Goal: Transaction & Acquisition: Purchase product/service

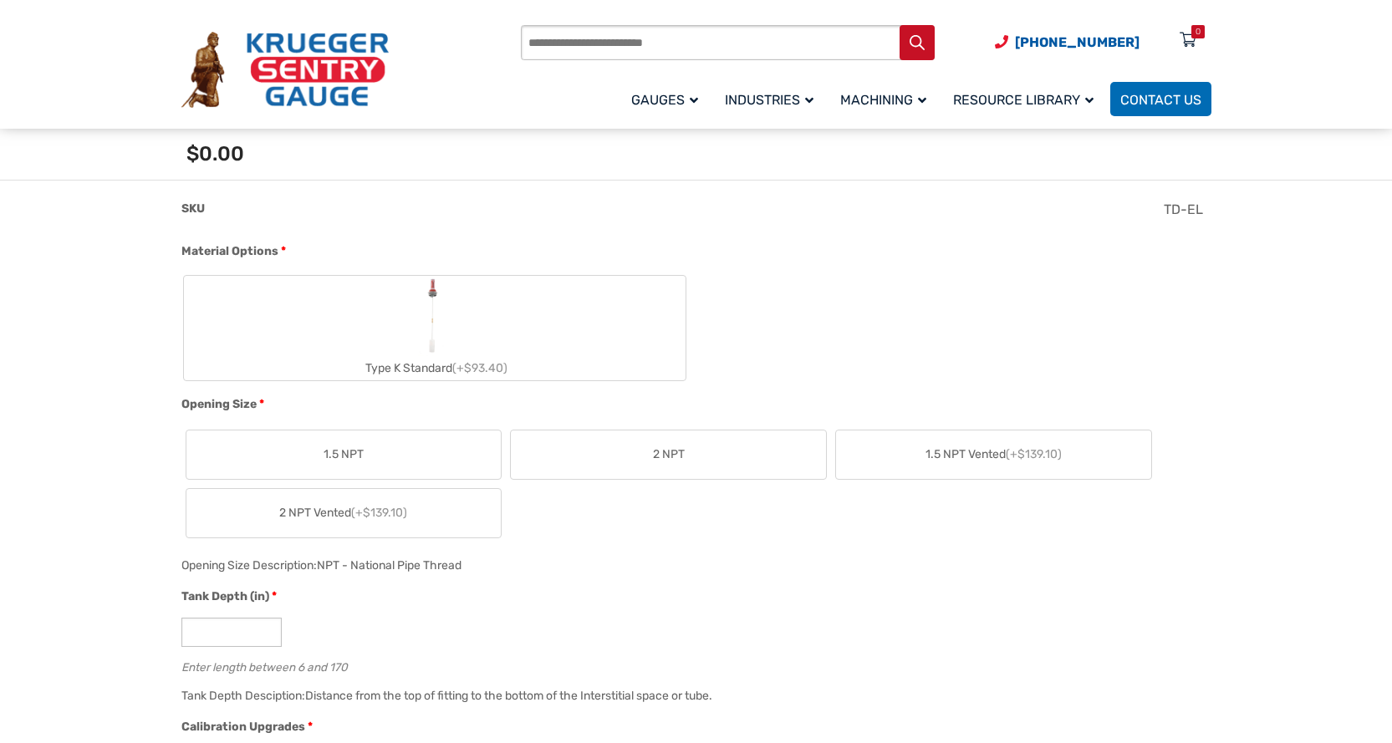
click at [433, 294] on img "Type K Standard" at bounding box center [434, 316] width 33 height 80
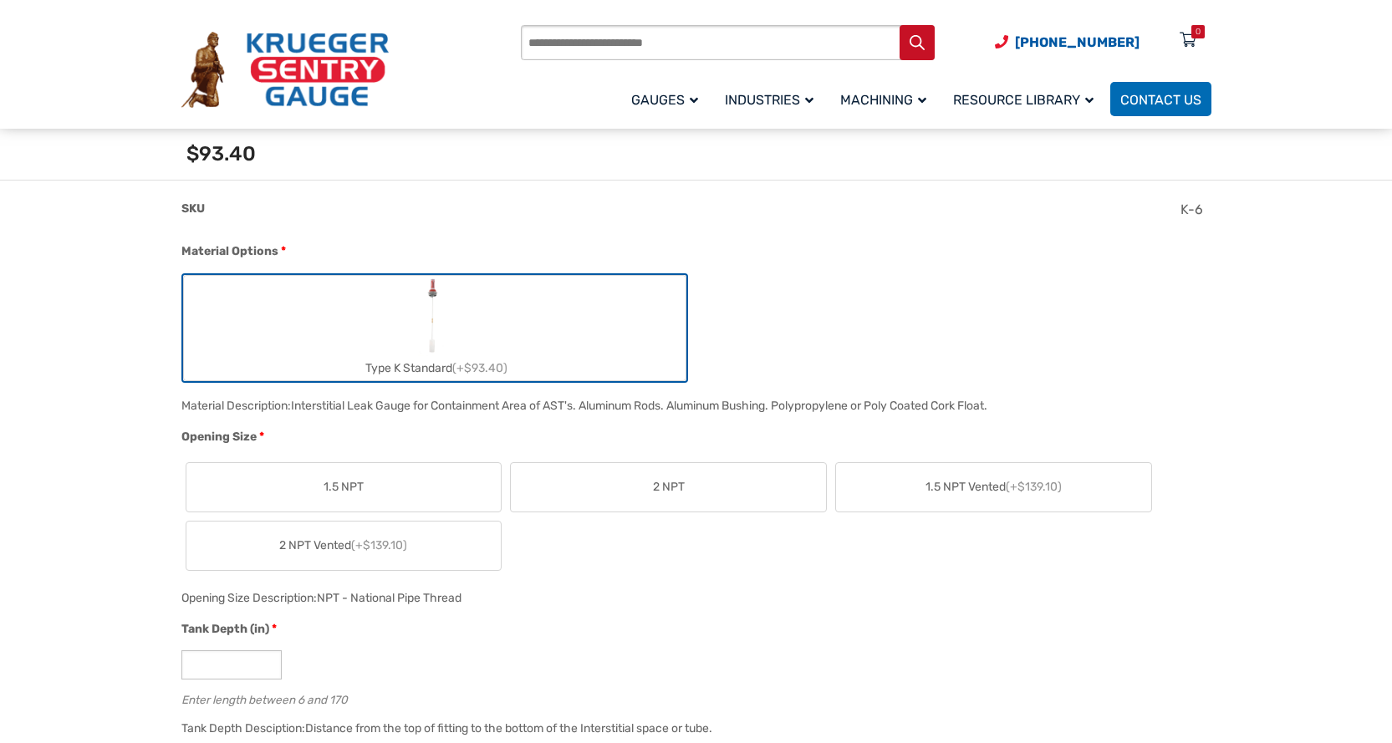
click at [433, 294] on img "Type K Standard" at bounding box center [434, 316] width 33 height 80
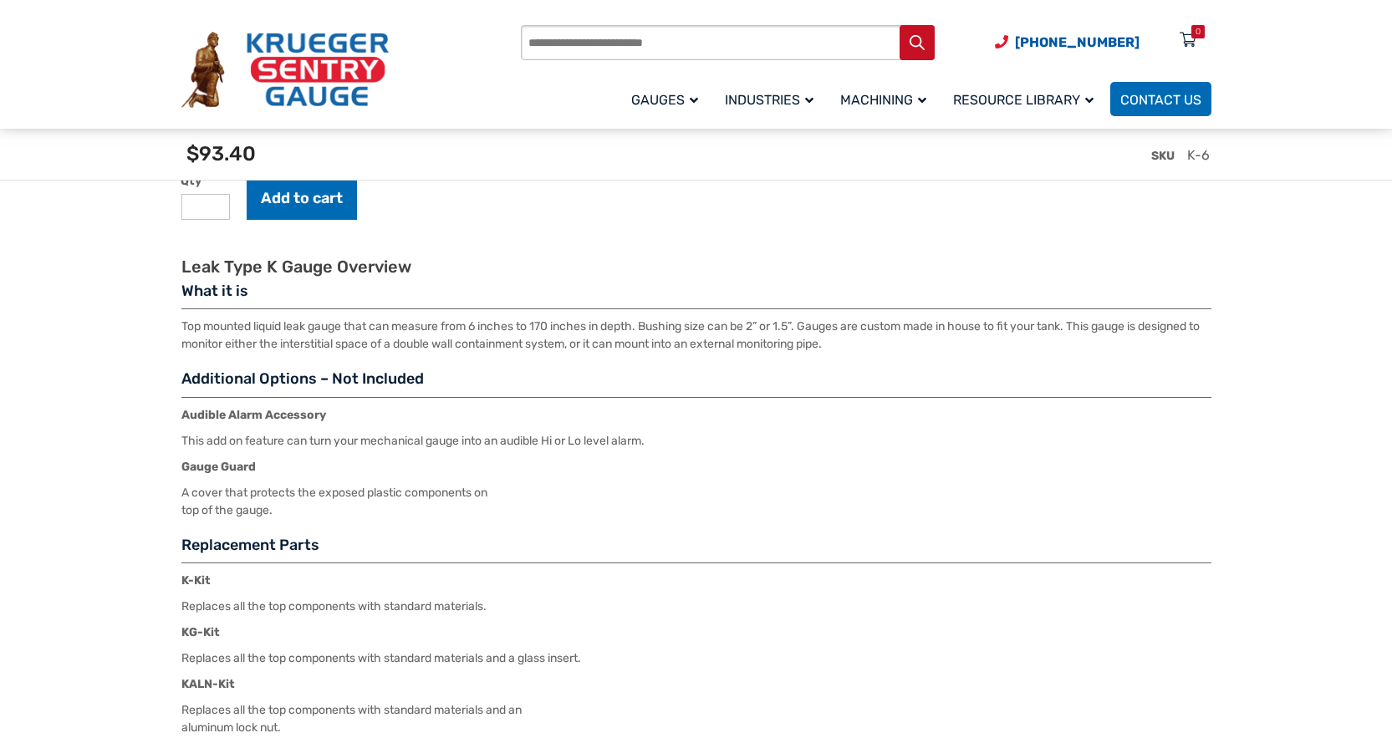
scroll to position [2173, 0]
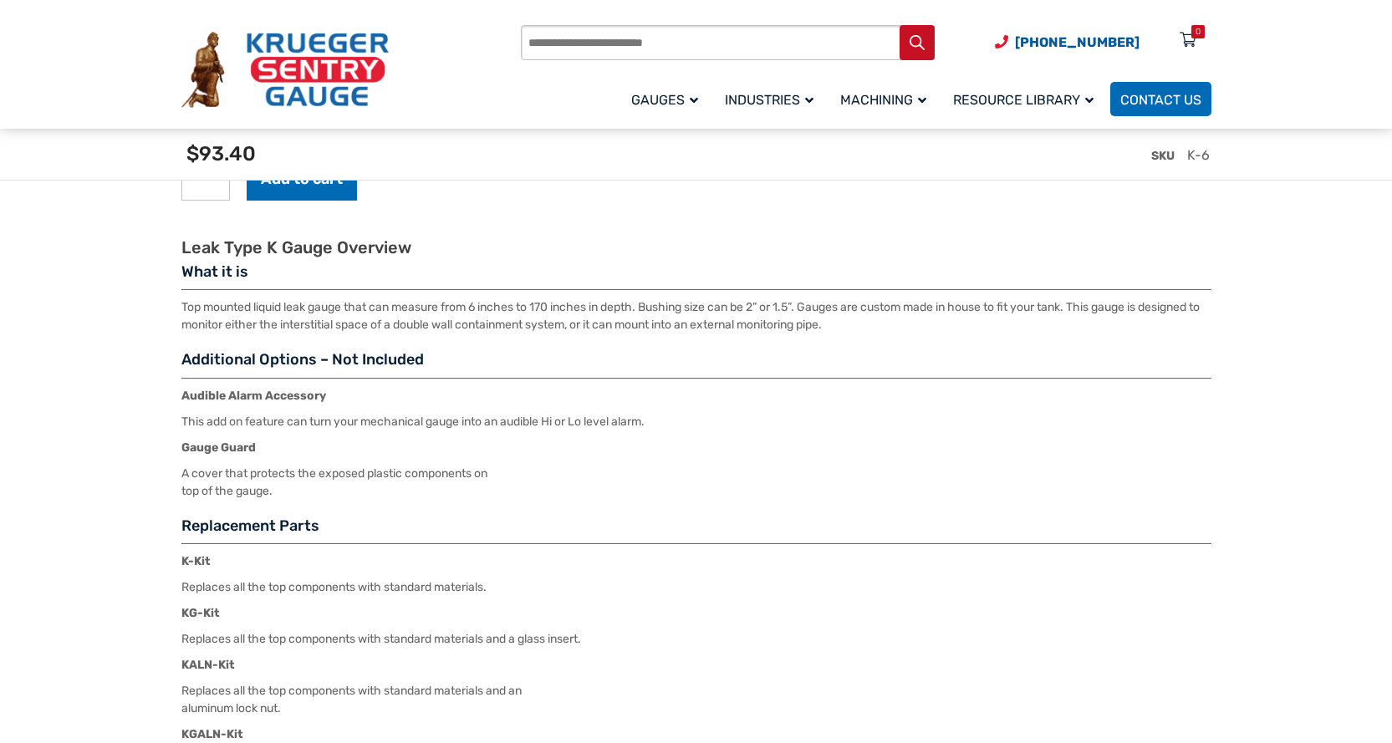
click at [551, 186] on div "SKU K-6" at bounding box center [699, 161] width 1045 height 65
click at [369, 79] on img at bounding box center [284, 70] width 207 height 77
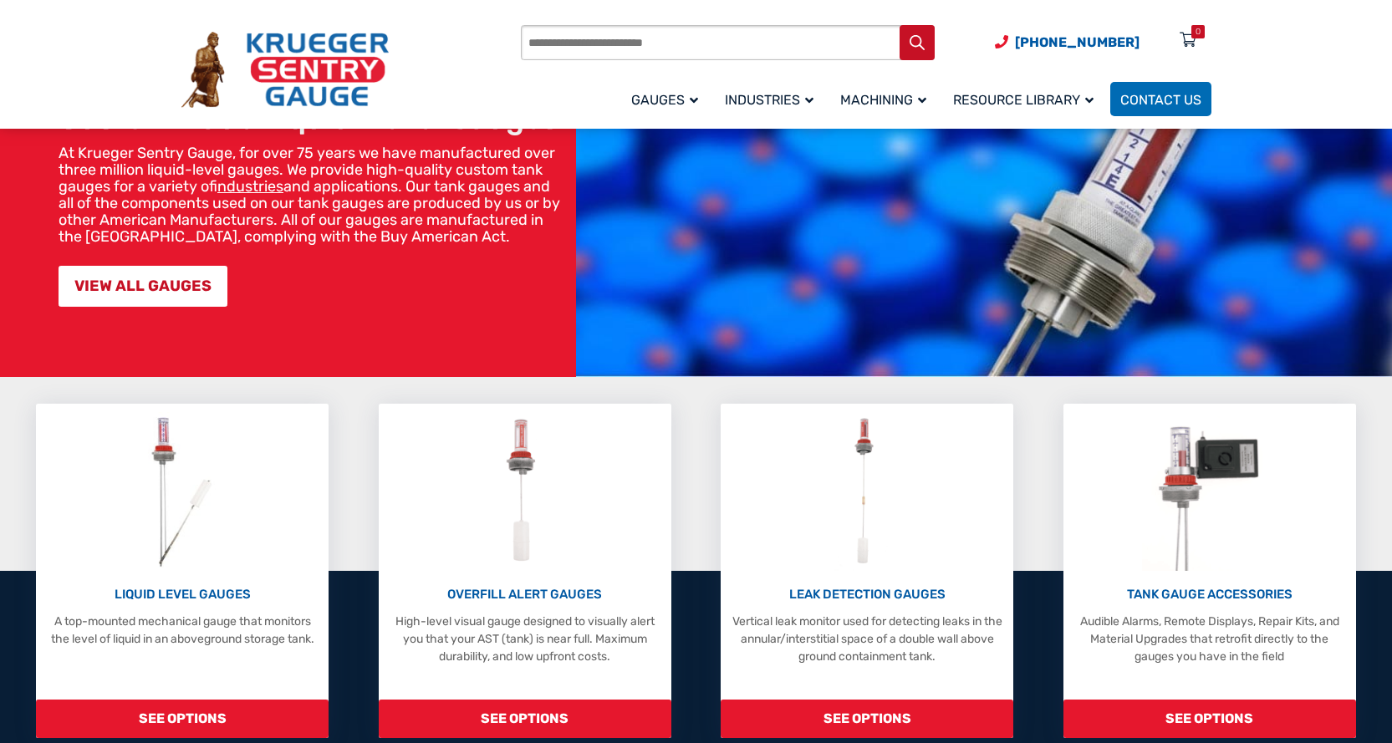
scroll to position [251, 0]
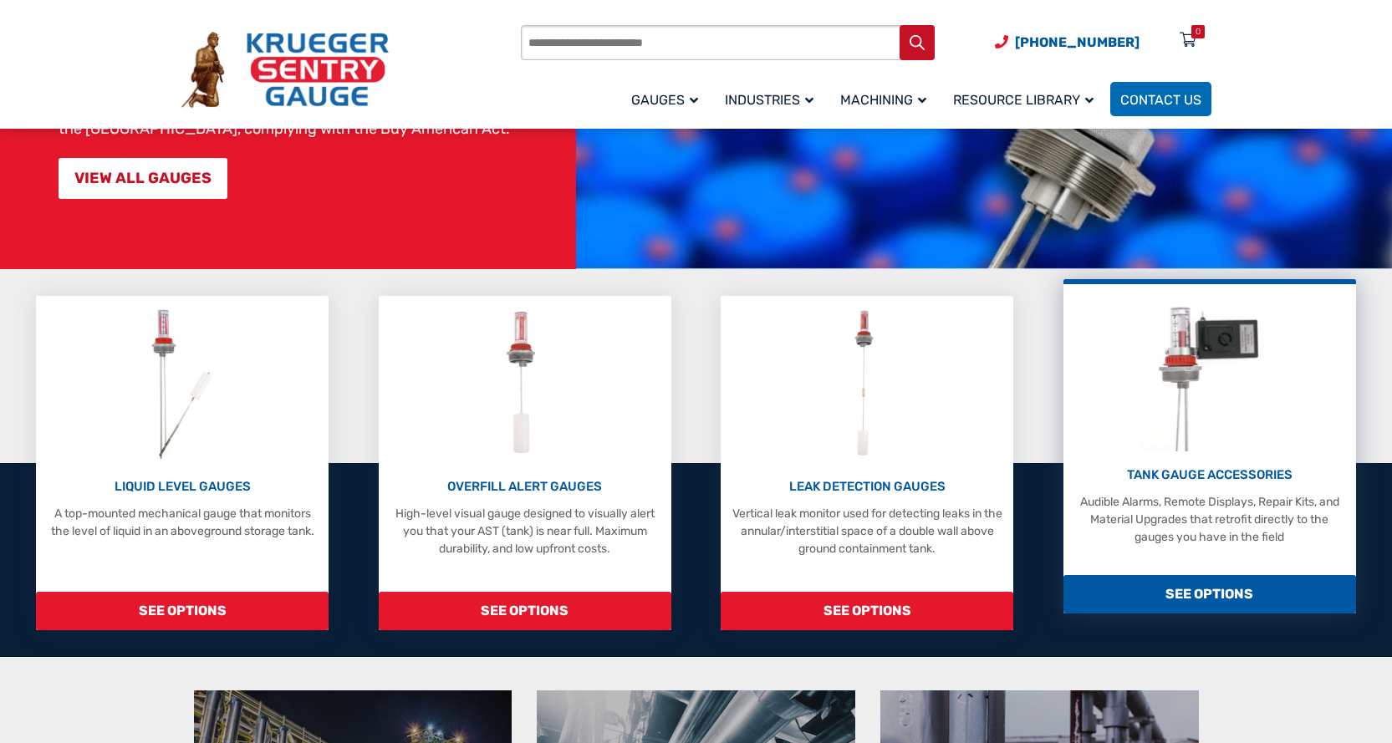
click at [1179, 476] on p "TANK GAUGE ACCESSORIES" at bounding box center [1210, 475] width 276 height 19
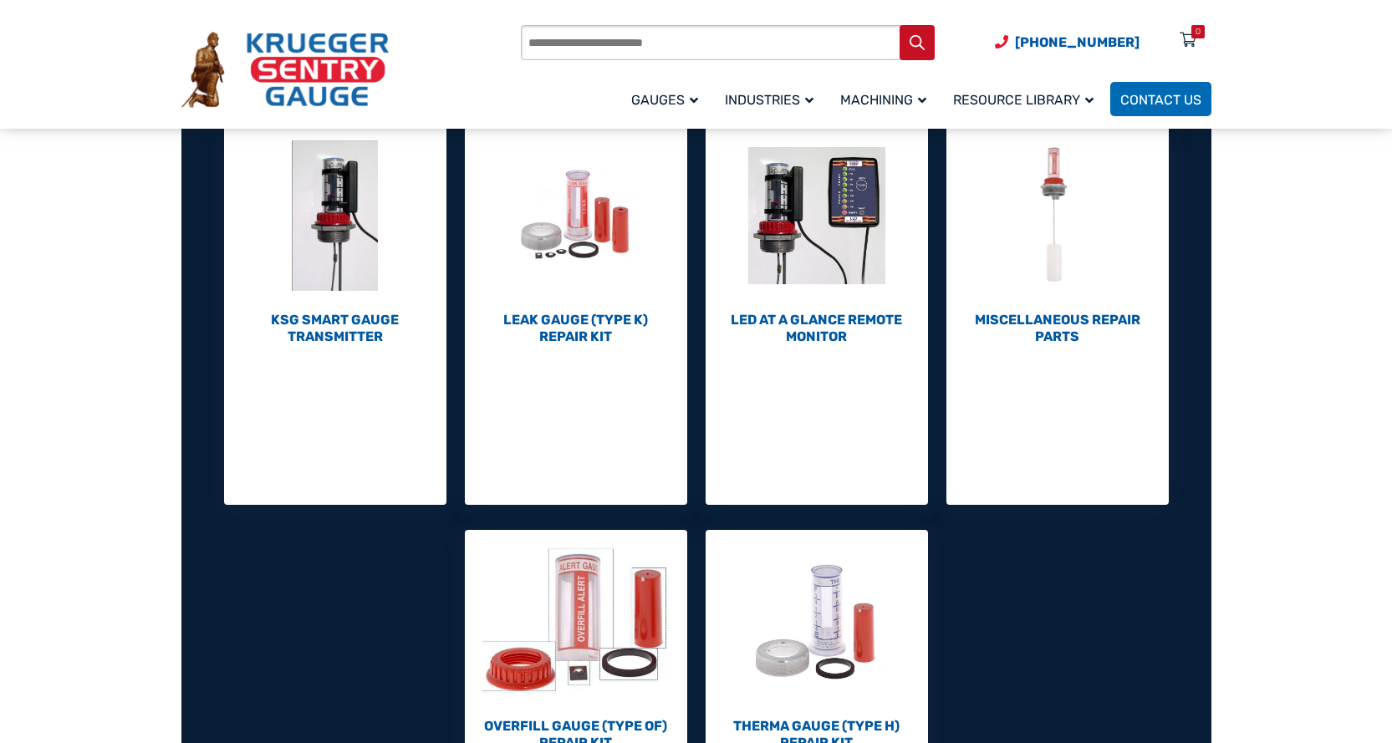
scroll to position [585, 0]
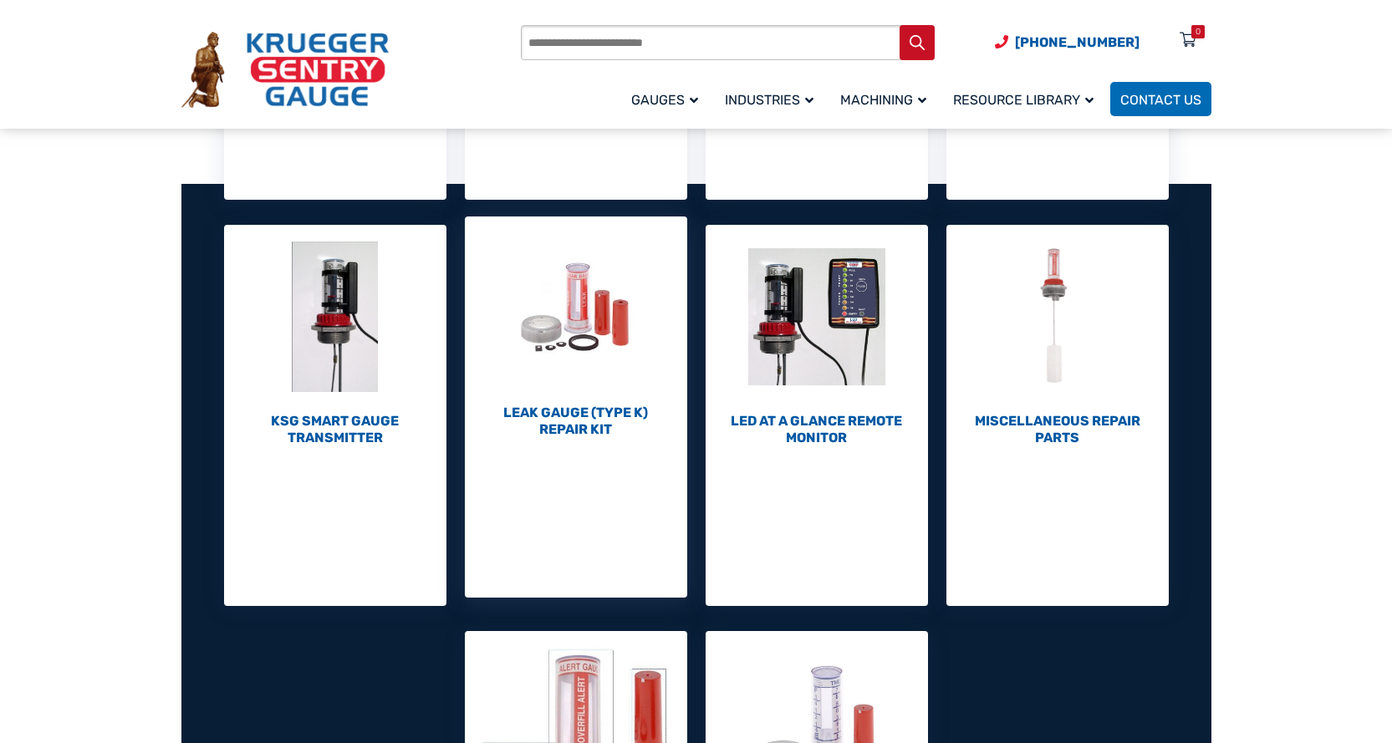
click at [581, 430] on h2 "Leak Gauge (Type K) Repair Kit (10)" at bounding box center [576, 421] width 222 height 33
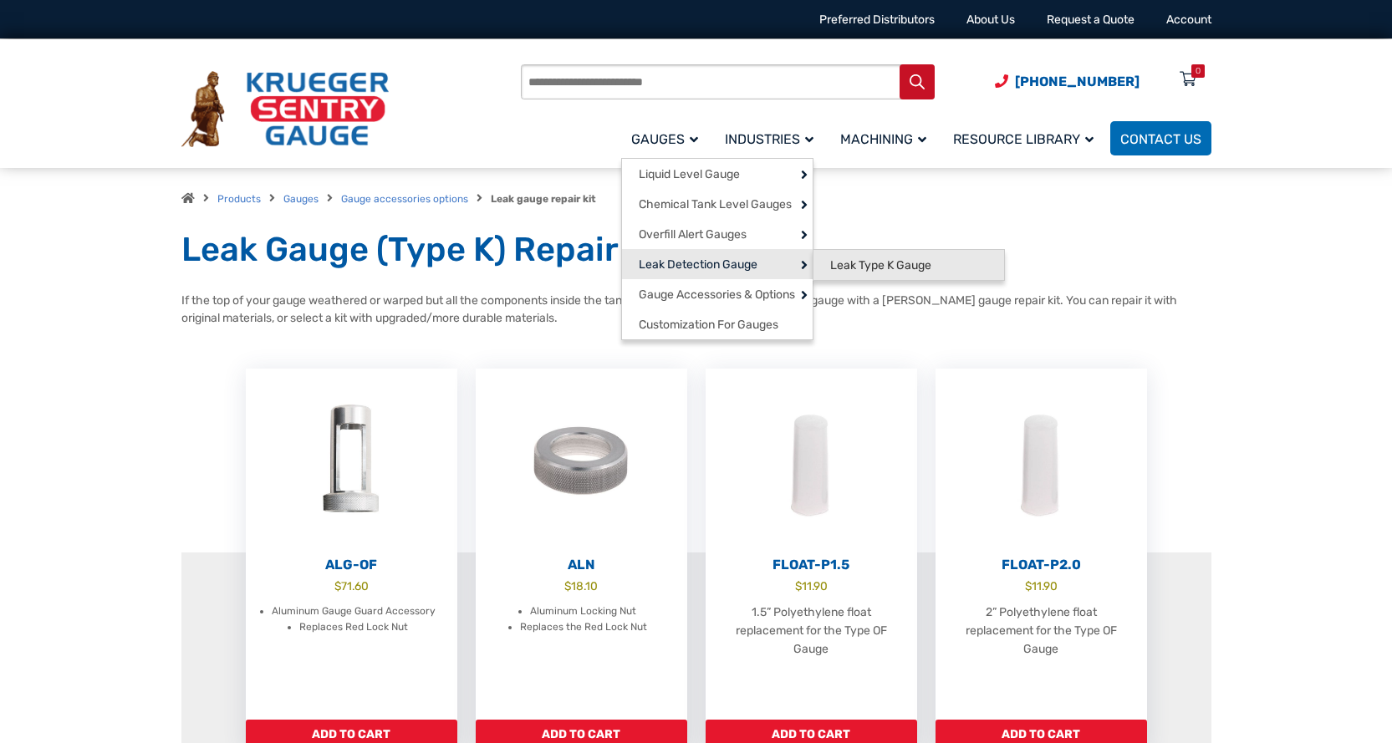
click at [897, 273] on link "Leak Type K Gauge" at bounding box center [908, 265] width 191 height 30
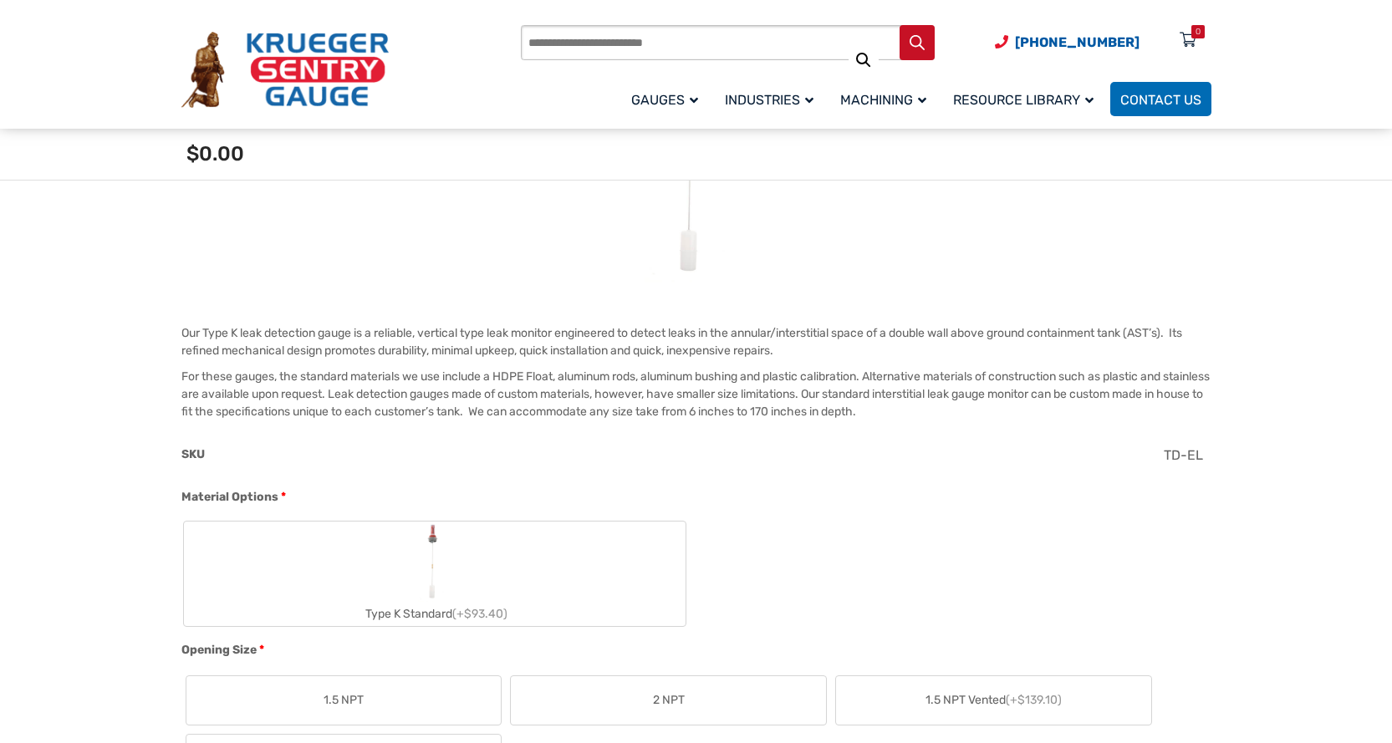
scroll to position [502, 0]
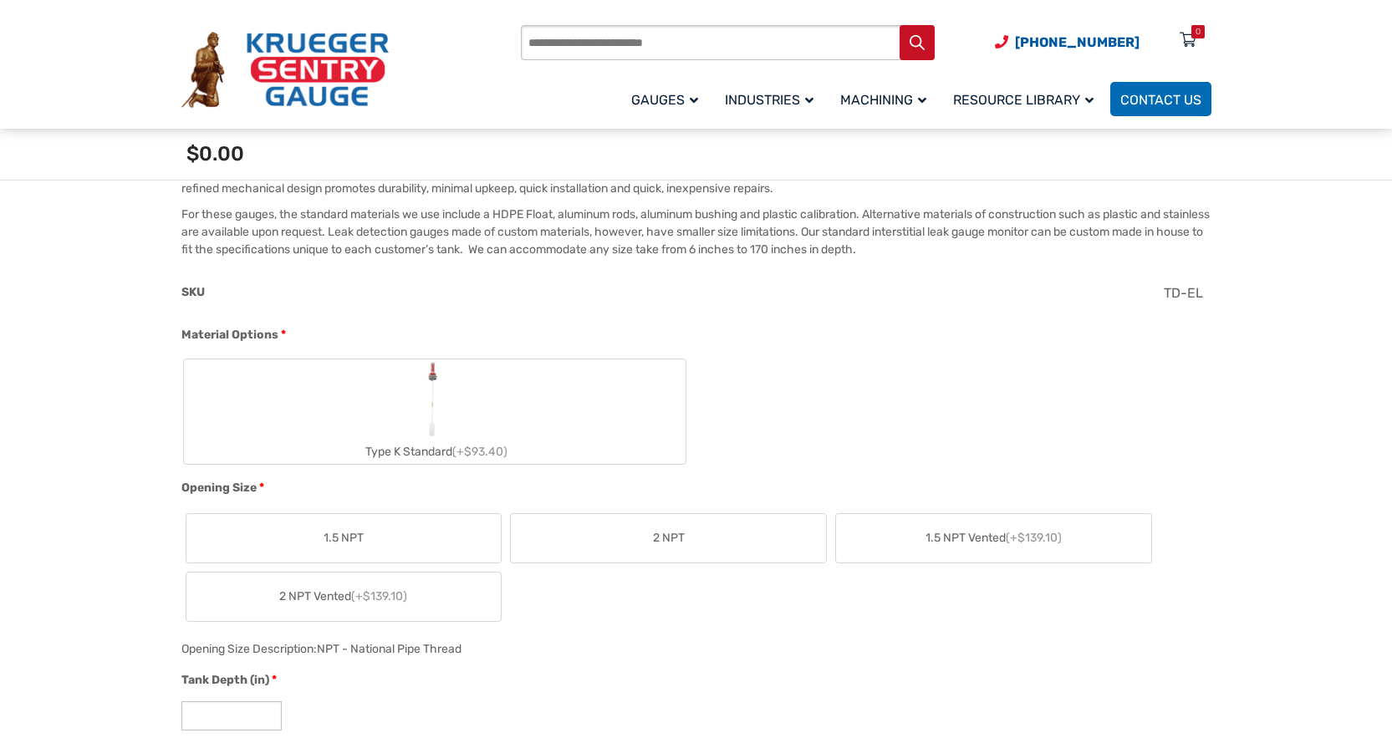
click at [442, 410] on img "Type K Standard" at bounding box center [434, 399] width 33 height 80
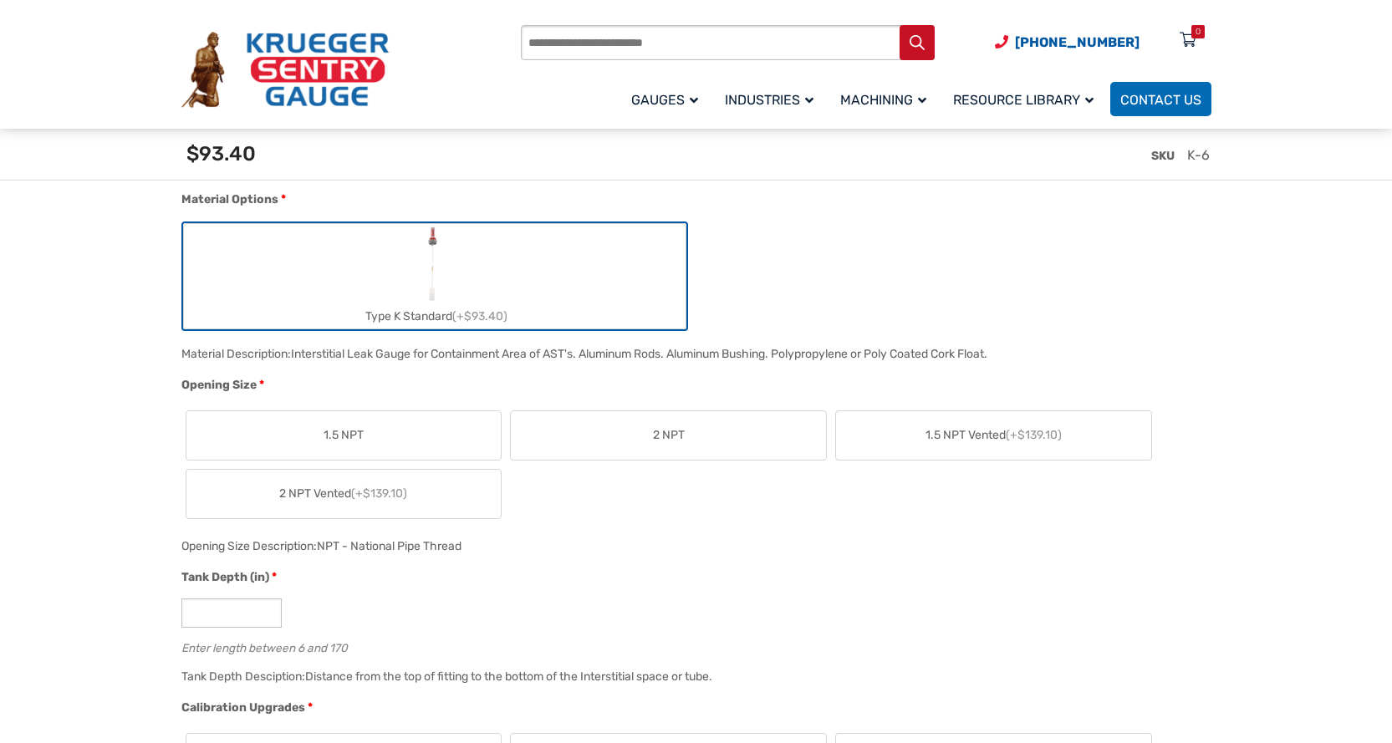
scroll to position [669, 0]
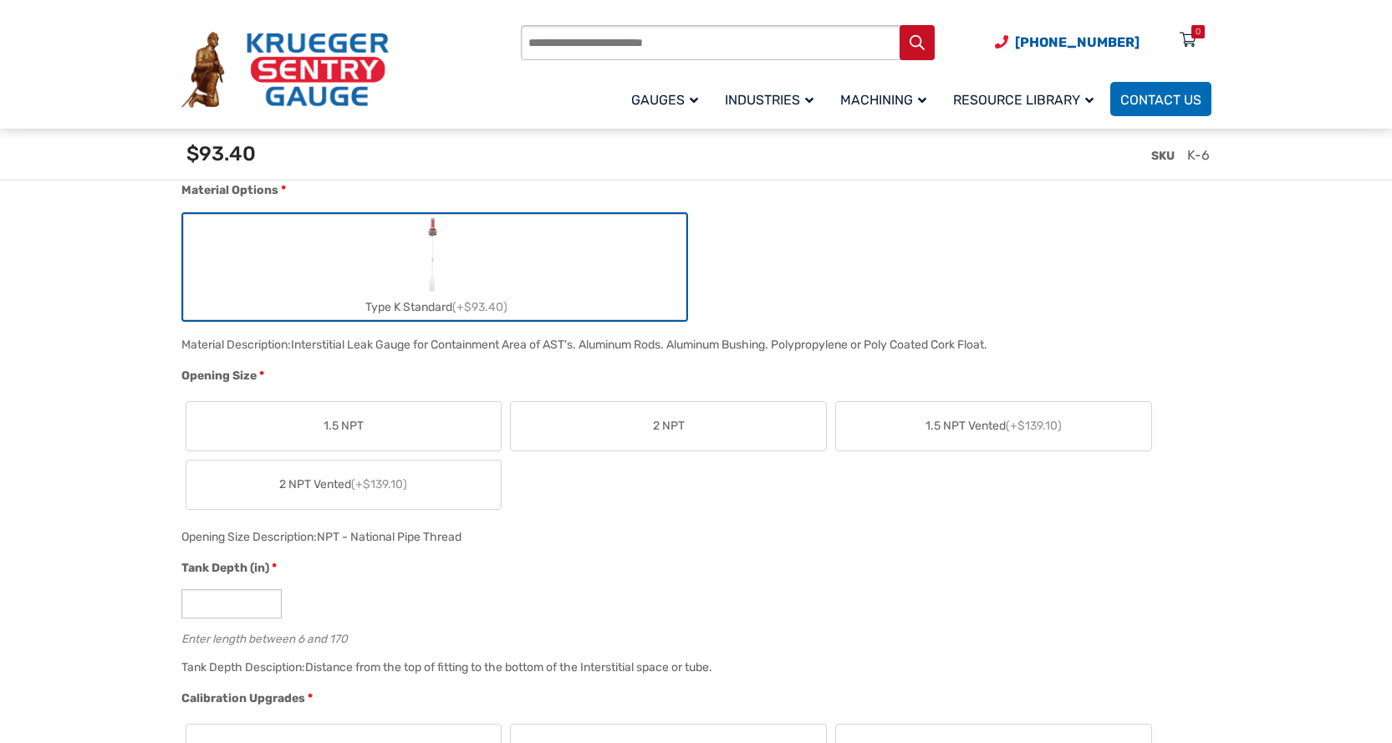
click at [416, 434] on label "1.5 NPT" at bounding box center [343, 426] width 315 height 48
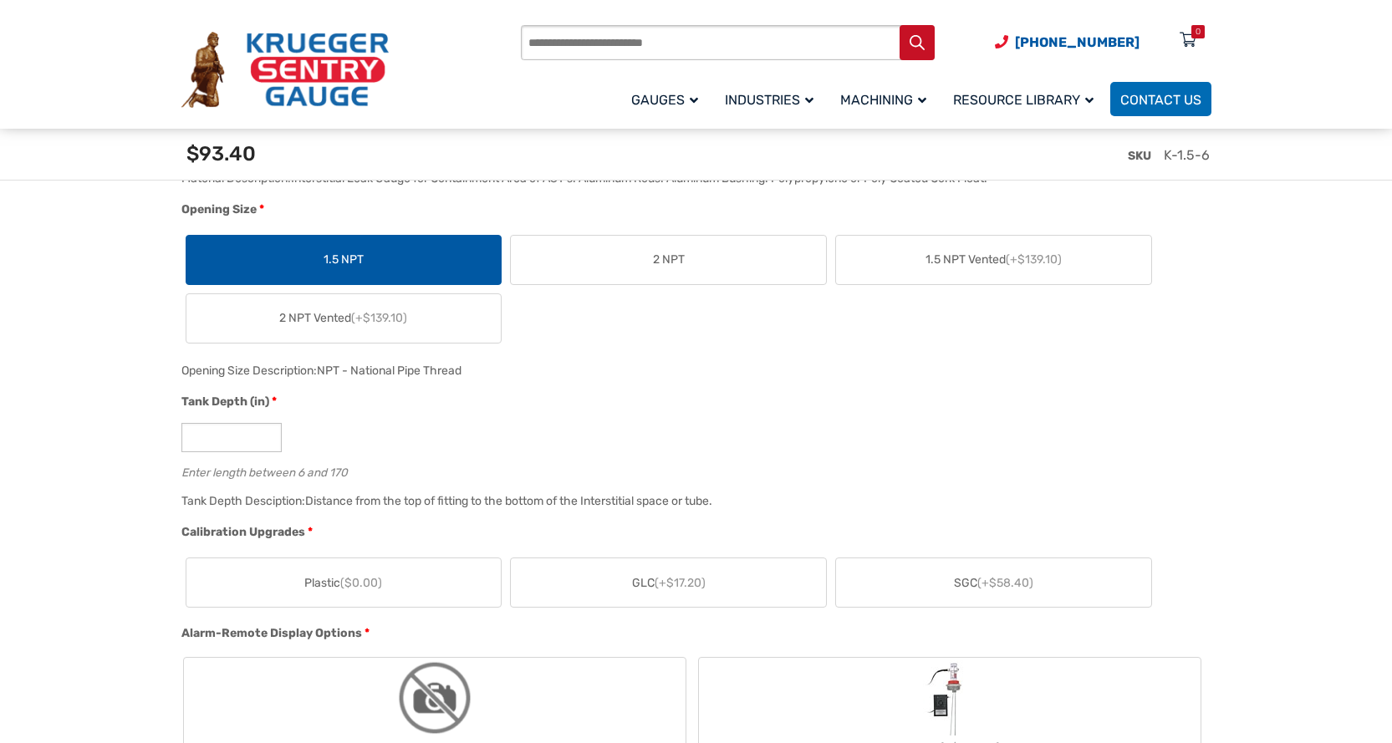
scroll to position [836, 0]
click at [262, 447] on input "*" at bounding box center [231, 436] width 100 height 29
click at [234, 436] on input "*" at bounding box center [231, 436] width 100 height 29
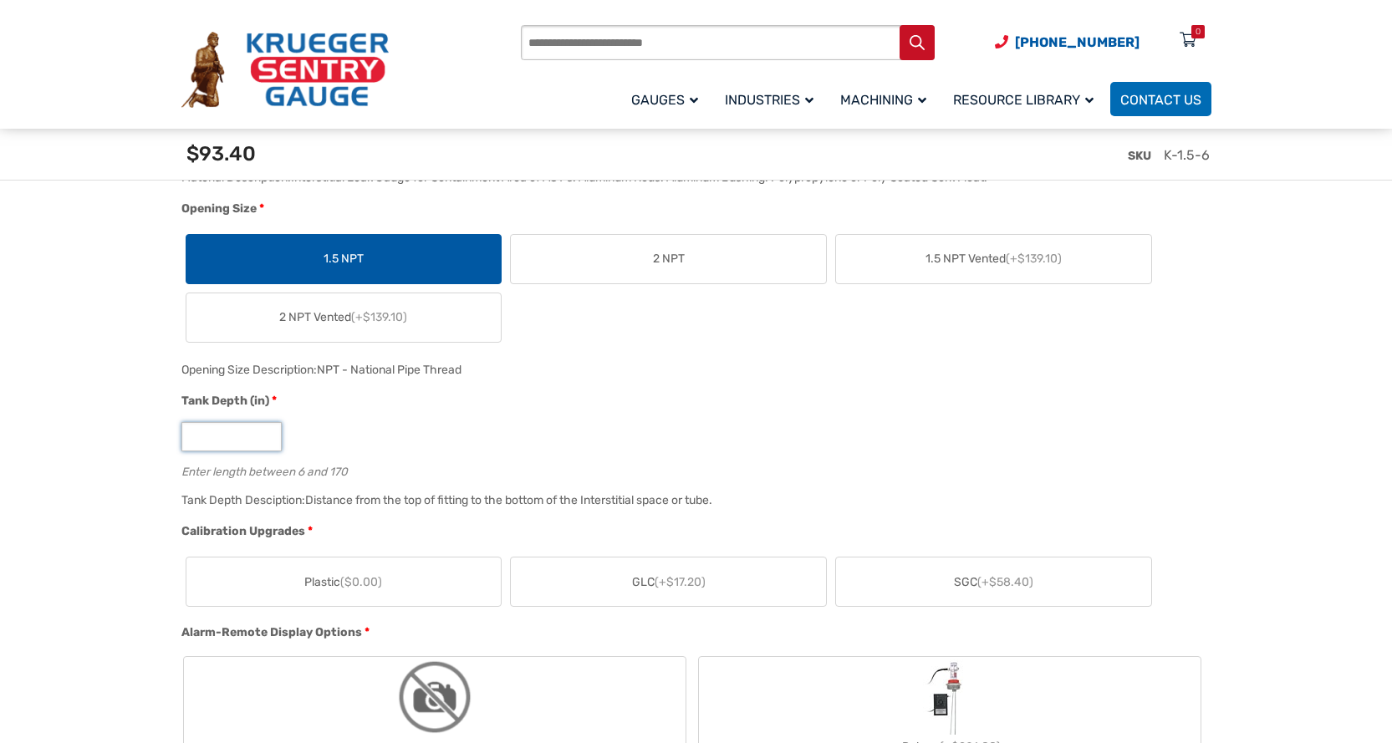
click at [234, 436] on input "*" at bounding box center [231, 436] width 100 height 29
type input "***"
click at [361, 447] on div "***" at bounding box center [691, 436] width 1021 height 29
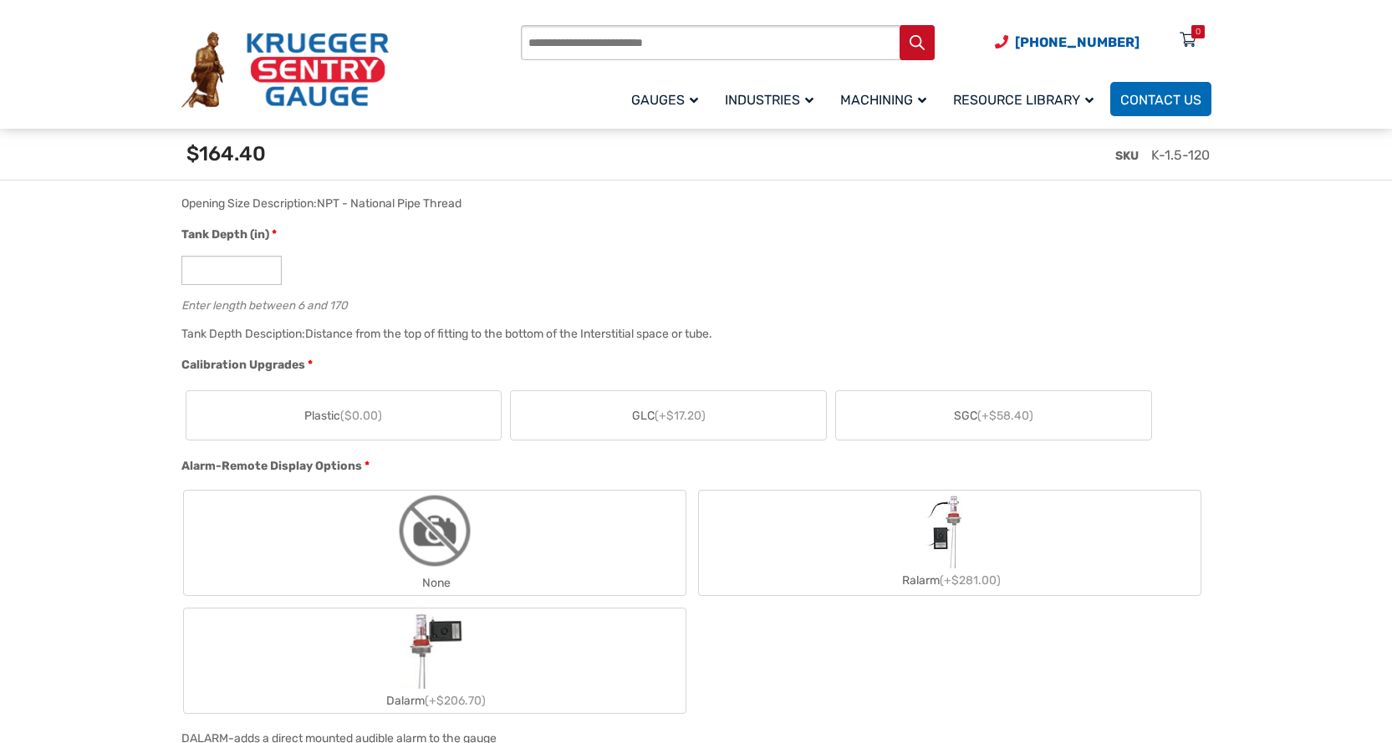
scroll to position [1003, 0]
click at [983, 428] on label "SGC (+$58.40)" at bounding box center [993, 414] width 315 height 48
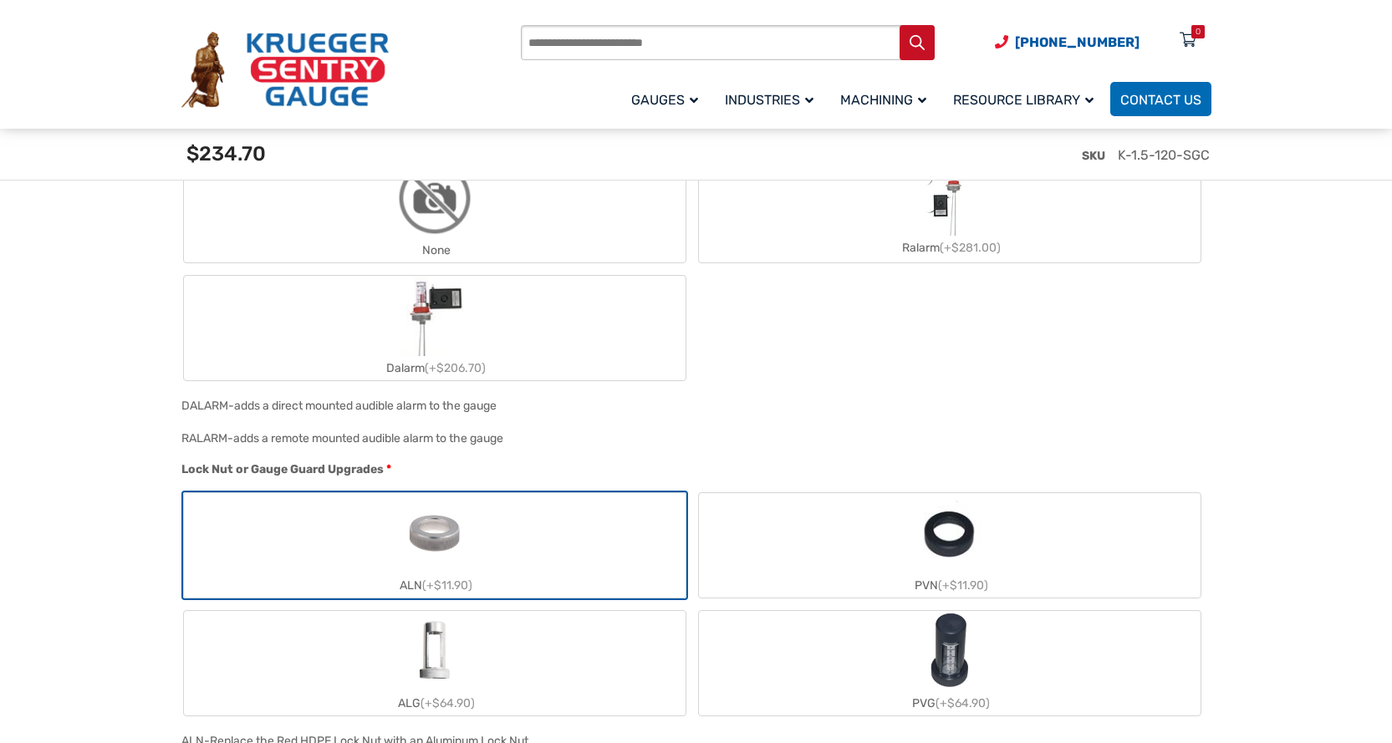
scroll to position [1337, 0]
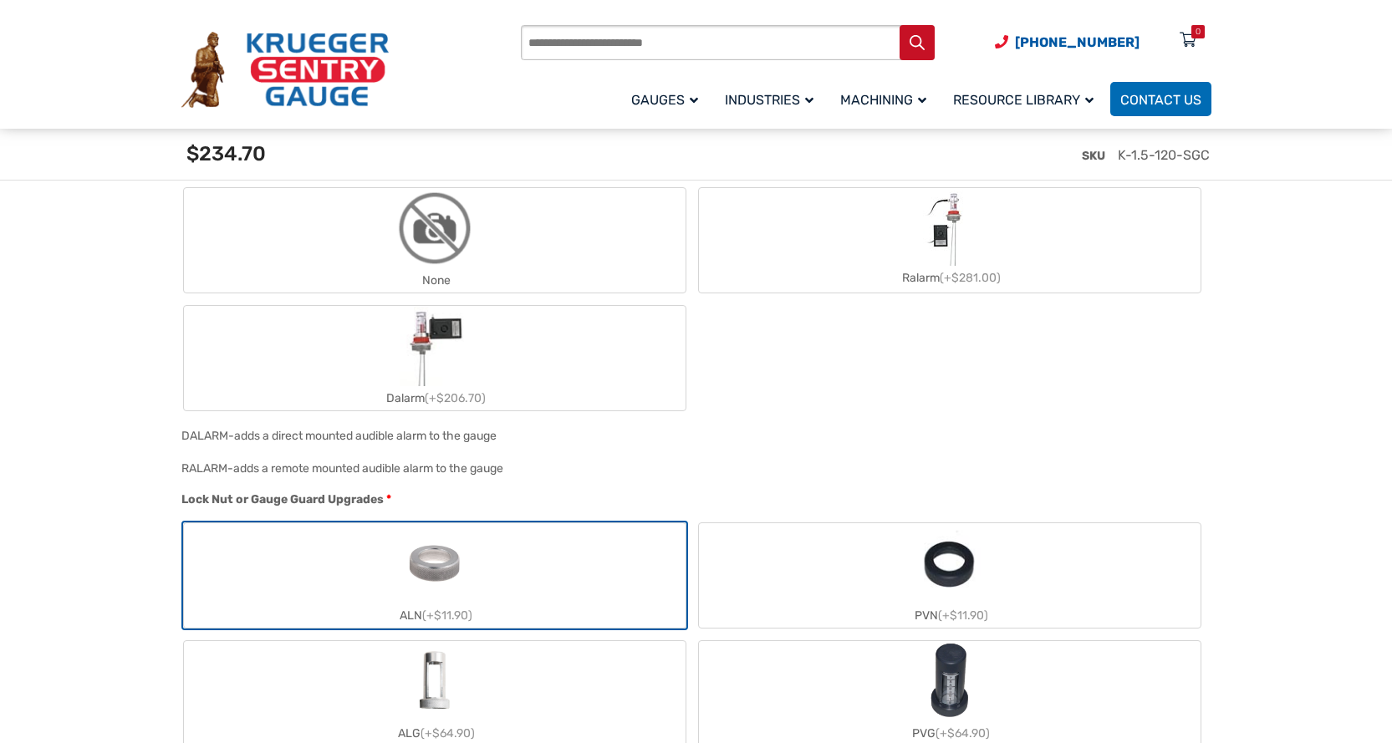
click at [467, 358] on img "Dalarm" at bounding box center [434, 346] width 69 height 80
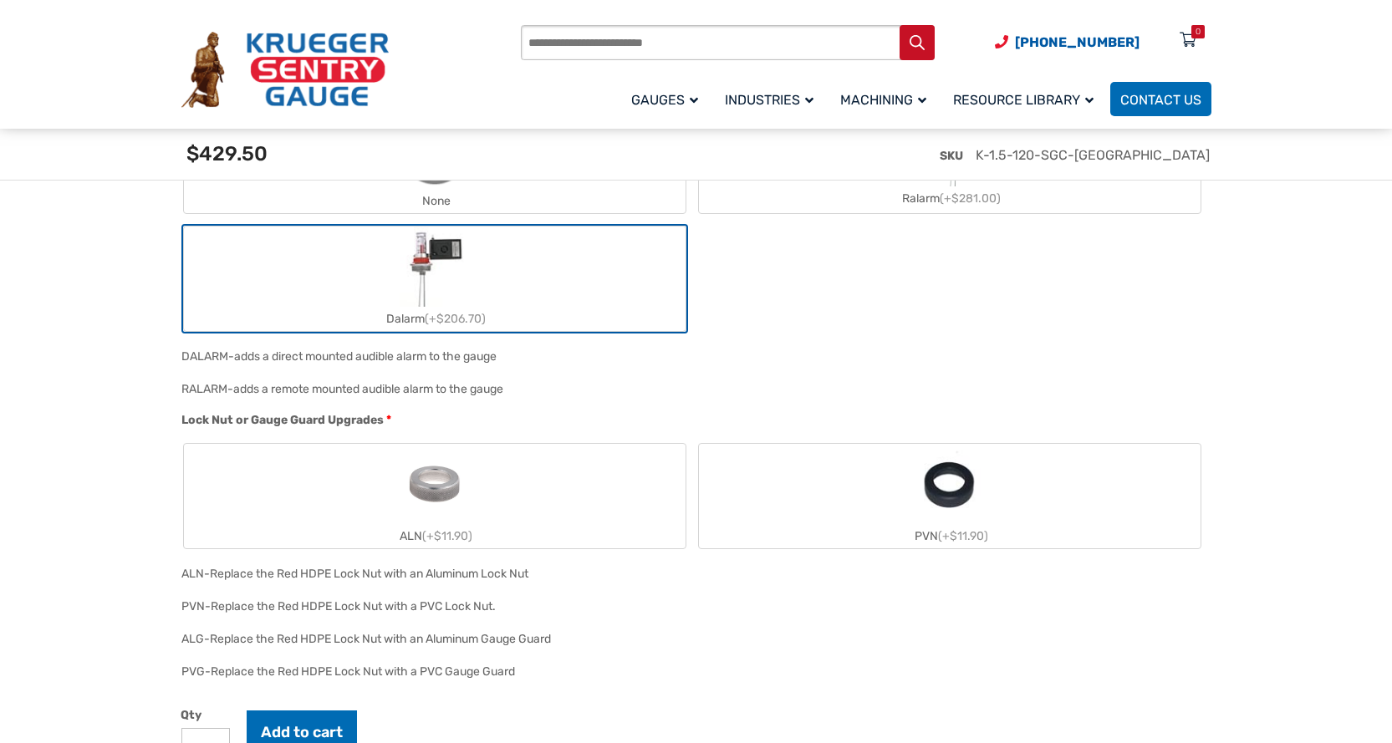
scroll to position [1421, 0]
click at [617, 480] on label "ALN (+$11.90)" at bounding box center [435, 492] width 502 height 104
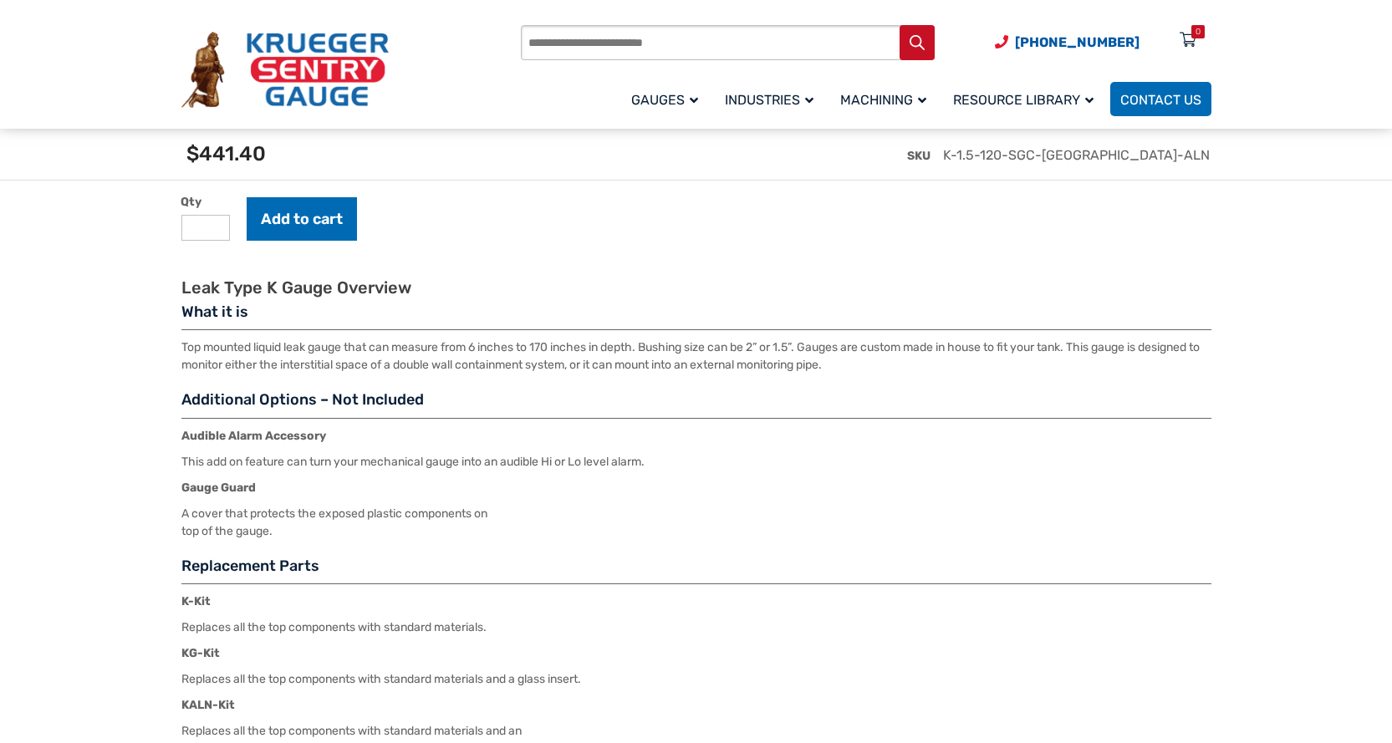
scroll to position [1755, 0]
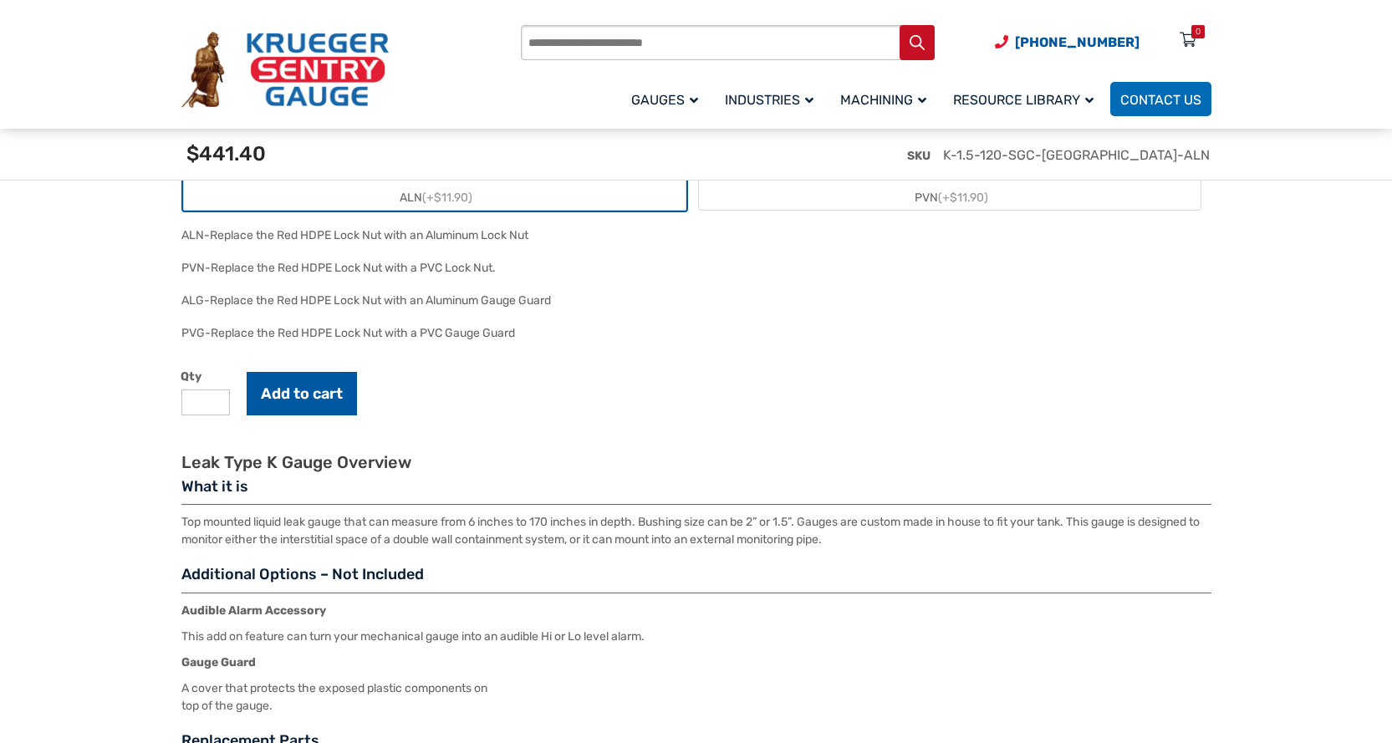
click at [295, 397] on button "Add to cart" at bounding box center [302, 393] width 110 height 43
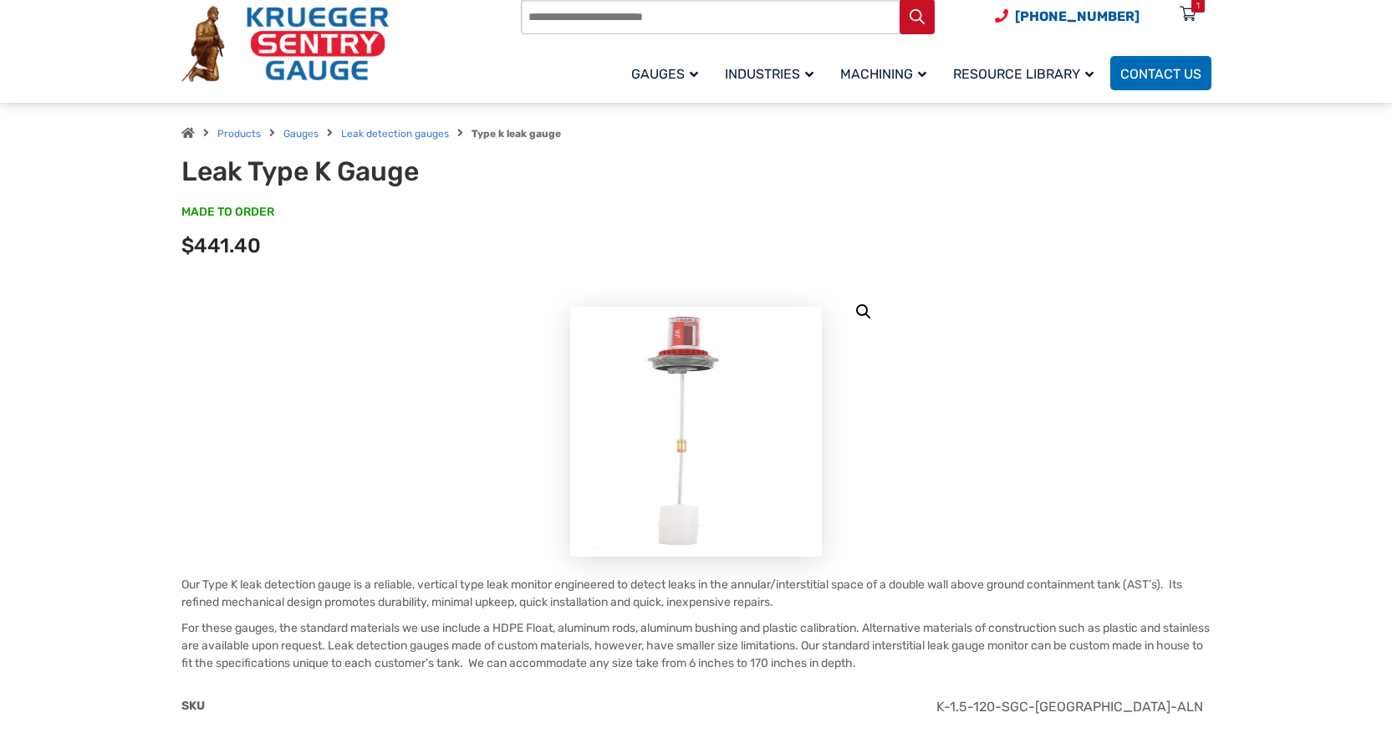
scroll to position [0, 0]
